Goal: Information Seeking & Learning: Learn about a topic

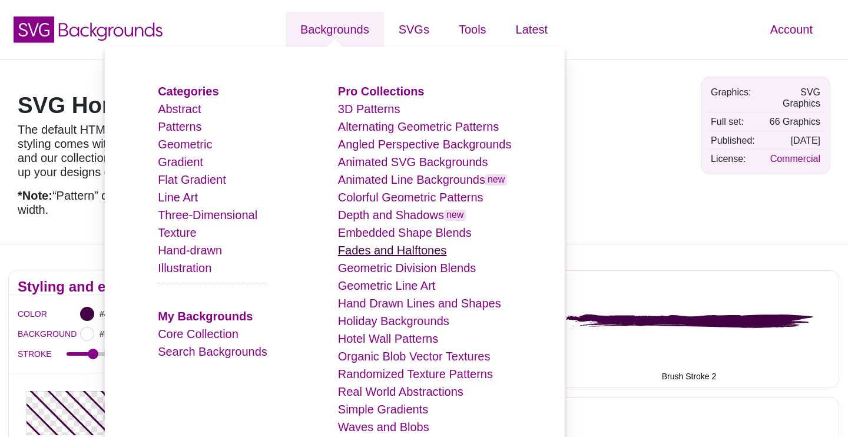
click at [388, 252] on link "Fades and Halftones" at bounding box center [392, 250] width 109 height 13
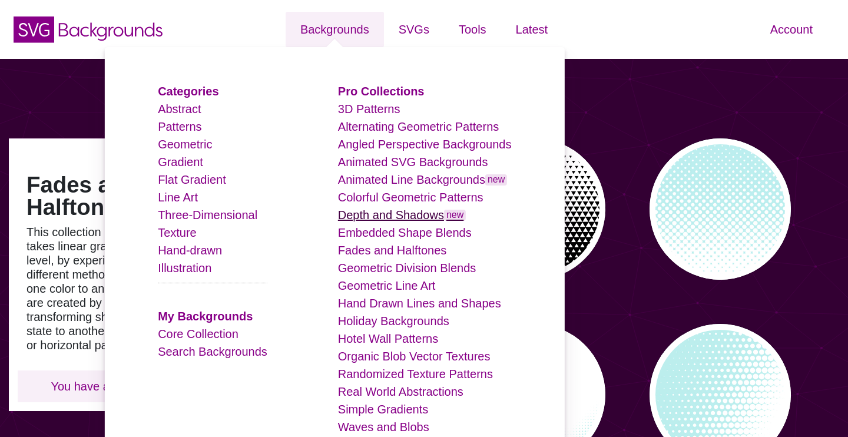
click at [404, 214] on link "Depth and Shadows new" at bounding box center [402, 214] width 128 height 13
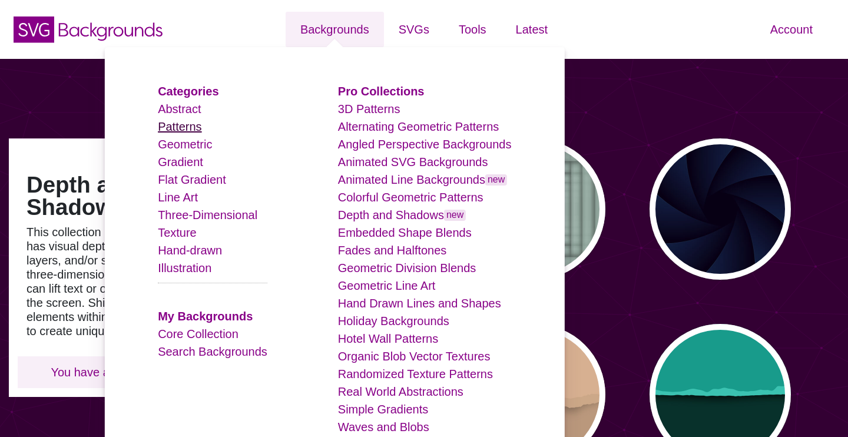
click at [191, 127] on link "Patterns" at bounding box center [180, 126] width 44 height 13
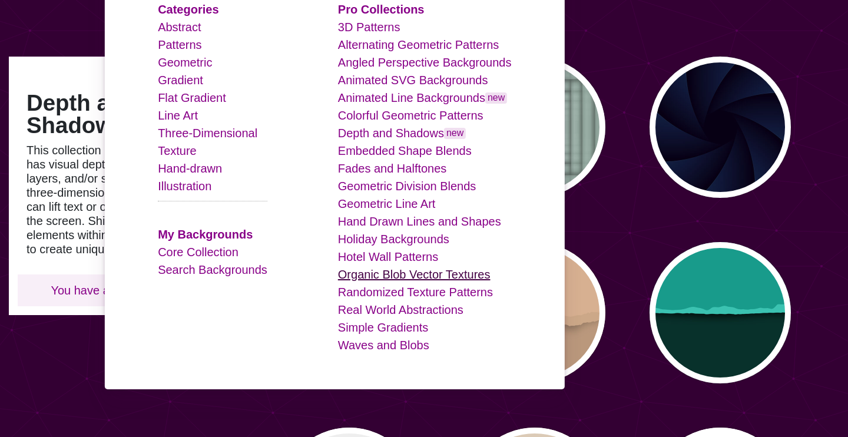
scroll to position [84, 0]
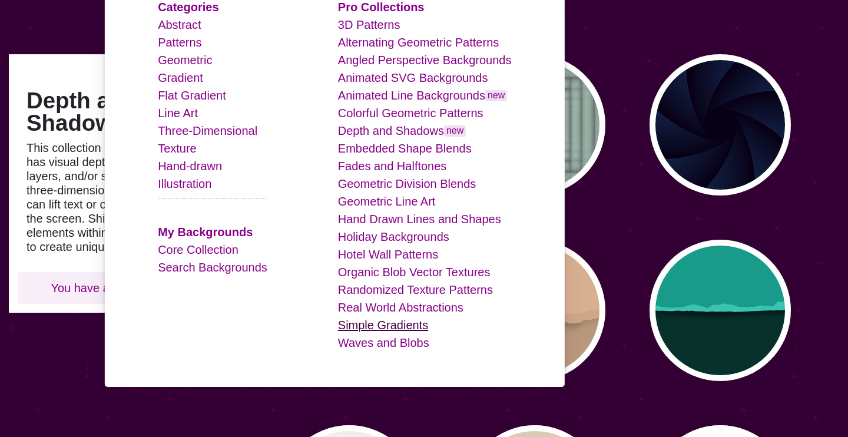
click at [405, 326] on link "Simple Gradients" at bounding box center [383, 324] width 90 height 13
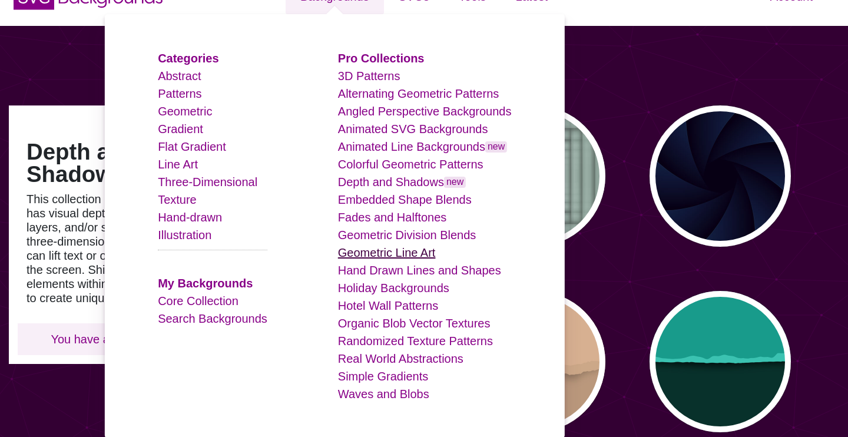
scroll to position [32, 0]
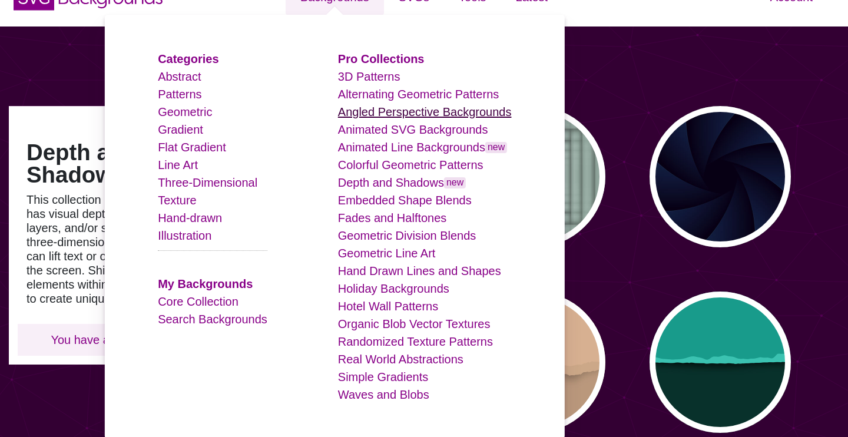
click at [390, 115] on link "Angled Perspective Backgrounds" at bounding box center [425, 111] width 174 height 13
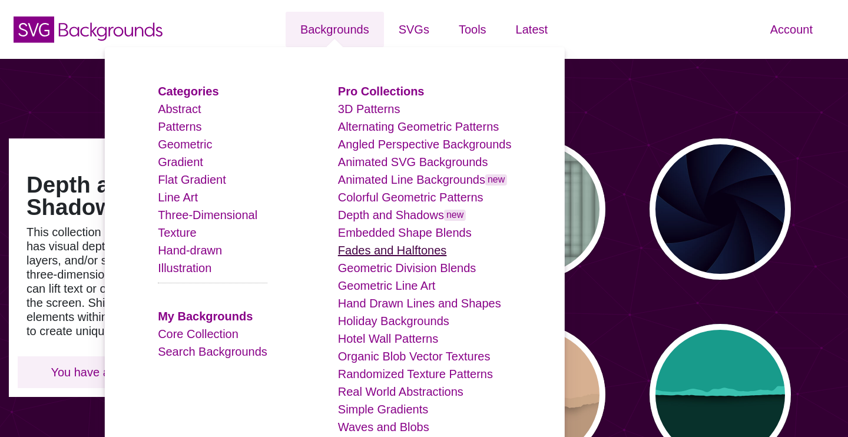
click at [390, 251] on link "Fades and Halftones" at bounding box center [392, 250] width 109 height 13
